Goal: Check status: Check status

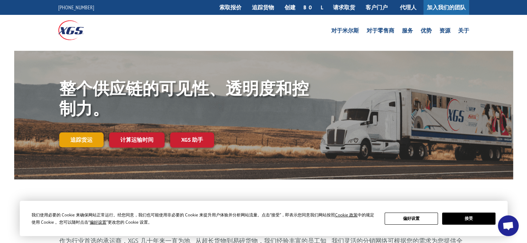
click at [96, 140] on link "追踪货运" at bounding box center [81, 140] width 44 height 15
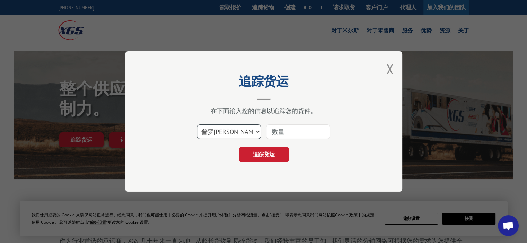
click at [238, 131] on select "选择类别... 普罗比尔 博尔 邮政信箱" at bounding box center [229, 132] width 64 height 15
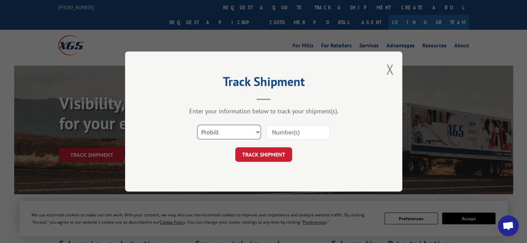
click at [235, 134] on select "Select category... Probill BOL PO" at bounding box center [229, 132] width 64 height 15
select select "bol"
click at [197, 125] on select "Select category... Probill BOL PO" at bounding box center [229, 132] width 64 height 15
click at [289, 132] on input at bounding box center [298, 132] width 64 height 15
click at [278, 129] on input at bounding box center [298, 132] width 64 height 15
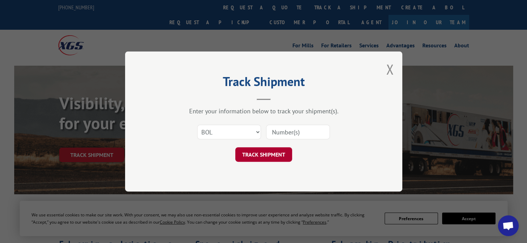
paste input "17501608"
type input "17501608"
click at [275, 151] on button "TRACK SHIPMENT" at bounding box center [263, 154] width 57 height 15
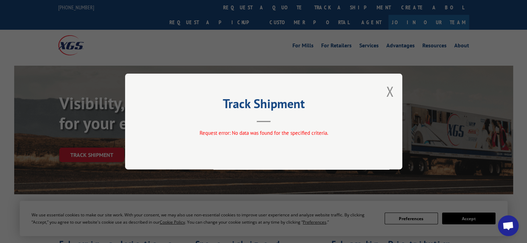
click at [260, 120] on header "Track Shipment" at bounding box center [264, 111] width 208 height 24
click at [392, 91] on button "Close modal" at bounding box center [390, 91] width 8 height 18
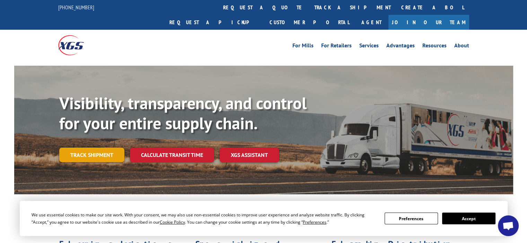
click at [87, 148] on link "Track shipment" at bounding box center [91, 155] width 65 height 15
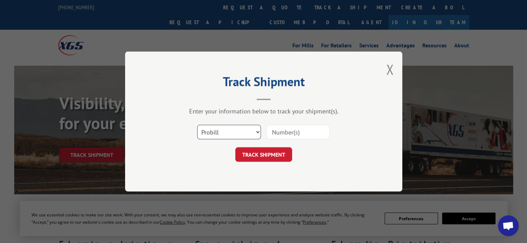
click at [233, 133] on select "Select category... Probill BOL PO" at bounding box center [229, 132] width 64 height 15
select select "po"
click at [197, 125] on select "Select category... Probill BOL PO" at bounding box center [229, 132] width 64 height 15
click at [292, 130] on input at bounding box center [298, 132] width 64 height 15
paste input "17501608"
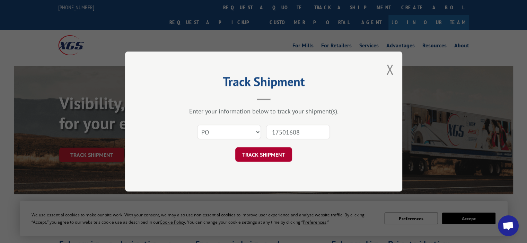
type input "17501608"
click at [279, 157] on button "TRACK SHIPMENT" at bounding box center [263, 154] width 57 height 15
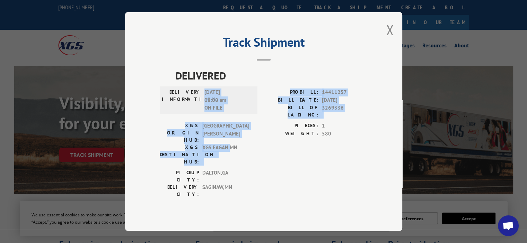
drag, startPoint x: 205, startPoint y: 101, endPoint x: 253, endPoint y: 149, distance: 68.3
click at [230, 136] on div "DELIVERED DELIVERY INFORMATION: 12/05/2022 08:00 am ON FILE PROBILL: 14411257 B…" at bounding box center [264, 135] width 208 height 134
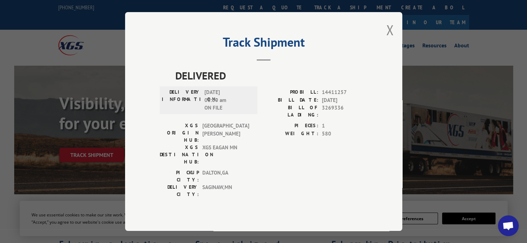
click at [253, 149] on div "XGS DESTINATION HUB: XGS EAGAN MN" at bounding box center [206, 155] width 93 height 22
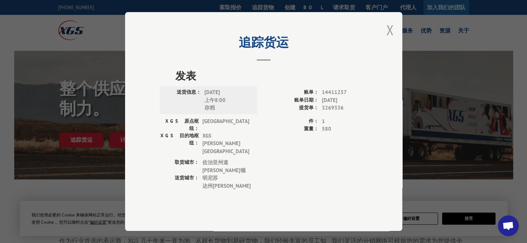
click at [388, 39] on button "关闭模式" at bounding box center [390, 30] width 8 height 18
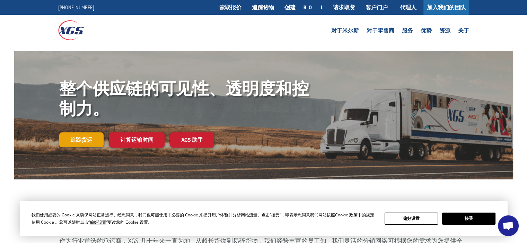
click at [86, 141] on font "追踪货运" at bounding box center [81, 139] width 22 height 7
click at [81, 140] on font "追踪货运" at bounding box center [81, 139] width 22 height 7
click at [100, 140] on link "追踪货运" at bounding box center [81, 140] width 44 height 15
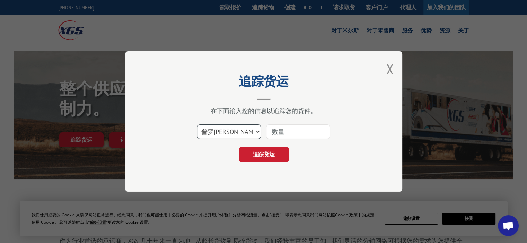
click at [240, 132] on select "选择类别... 普罗比尔 博尔 邮政信箱" at bounding box center [229, 132] width 64 height 15
click at [197, 125] on select "选择类别... 普罗比尔 博尔 邮政信箱" at bounding box center [229, 132] width 64 height 15
click at [287, 133] on input at bounding box center [298, 132] width 64 height 15
paste input "17501608"
type input "17501608"
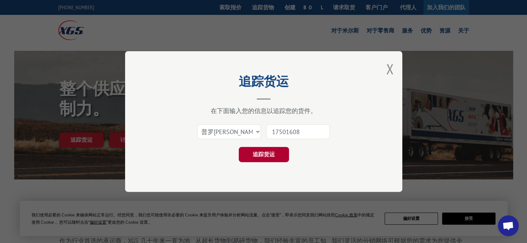
click at [283, 153] on button "追踪货运" at bounding box center [263, 154] width 50 height 15
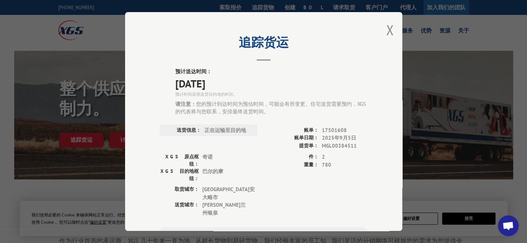
click at [215, 131] on font "正在运输至目的地" at bounding box center [225, 130] width 42 height 7
drag, startPoint x: 178, startPoint y: 130, endPoint x: 220, endPoint y: 130, distance: 42.2
click at [220, 130] on div "送货信息： 正在运输至目的地" at bounding box center [208, 131] width 93 height 8
click at [235, 133] on font "正在运输至目的地" at bounding box center [225, 130] width 42 height 7
drag, startPoint x: 229, startPoint y: 127, endPoint x: 246, endPoint y: 129, distance: 17.8
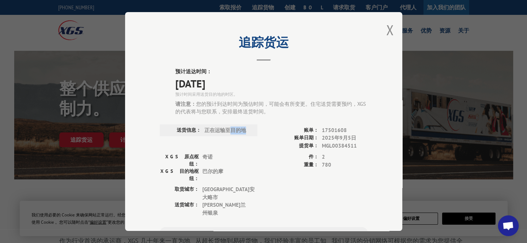
click at [246, 129] on span "正在运输至目的地" at bounding box center [227, 131] width 47 height 8
click at [263, 133] on label "账单：" at bounding box center [290, 131] width 55 height 8
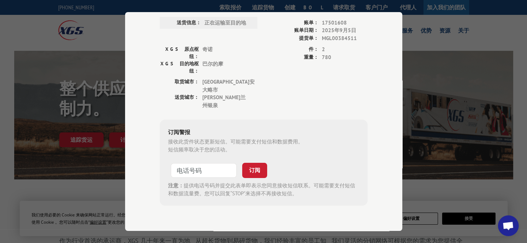
scroll to position [109, 0]
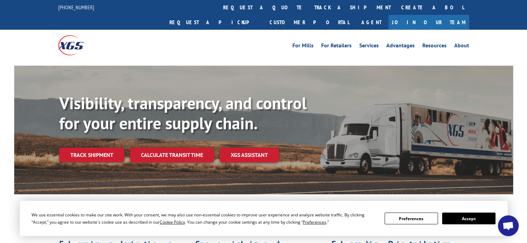
click at [107, 148] on div "Track shipment" at bounding box center [94, 155] width 71 height 15
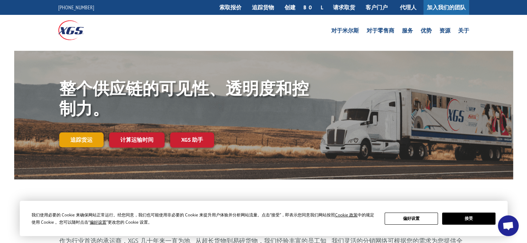
click at [97, 140] on link "追踪货运" at bounding box center [81, 140] width 44 height 15
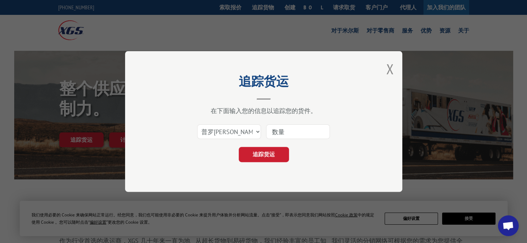
drag, startPoint x: 280, startPoint y: 132, endPoint x: 280, endPoint y: 137, distance: 5.2
click at [280, 132] on input at bounding box center [298, 132] width 64 height 15
paste input "17501608"
type input "17501608"
click at [278, 152] on button "追踪货运" at bounding box center [263, 154] width 50 height 15
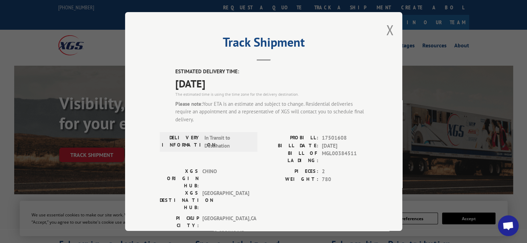
click at [260, 85] on span "[DATE]" at bounding box center [271, 84] width 192 height 16
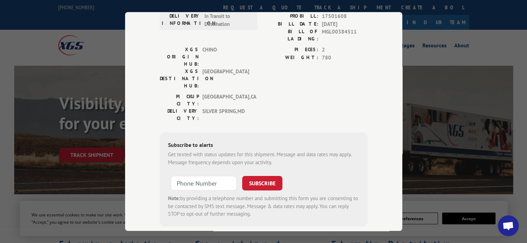
scroll to position [124, 0]
